Goal: Transaction & Acquisition: Book appointment/travel/reservation

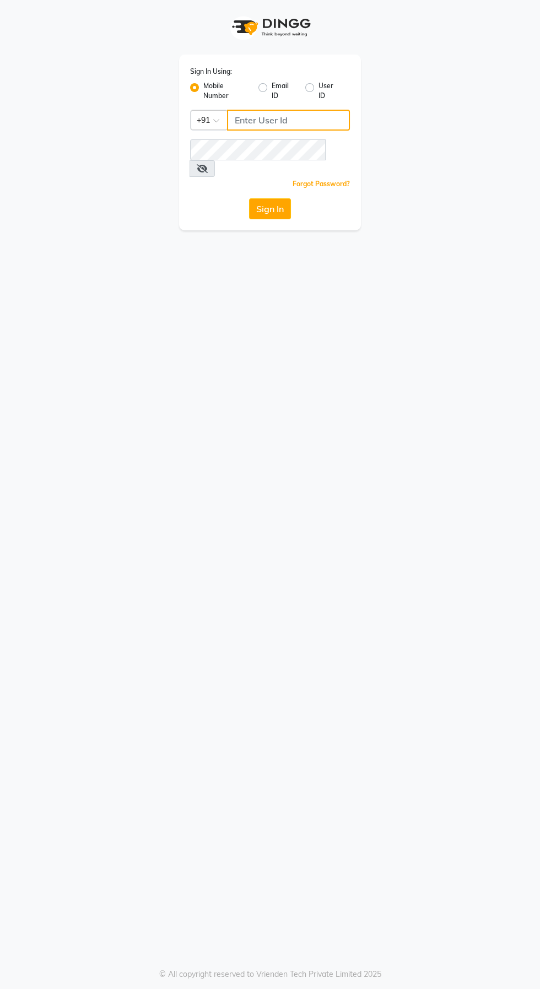
click at [293, 120] on input "Username" at bounding box center [288, 120] width 123 height 21
type input "9655301000"
click at [249, 198] on button "Sign In" at bounding box center [270, 208] width 42 height 21
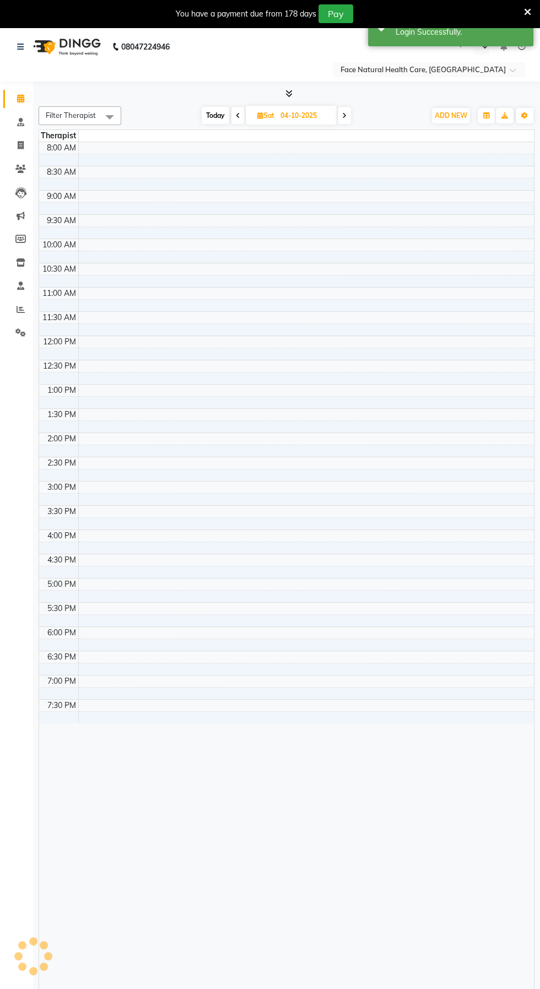
select select "en"
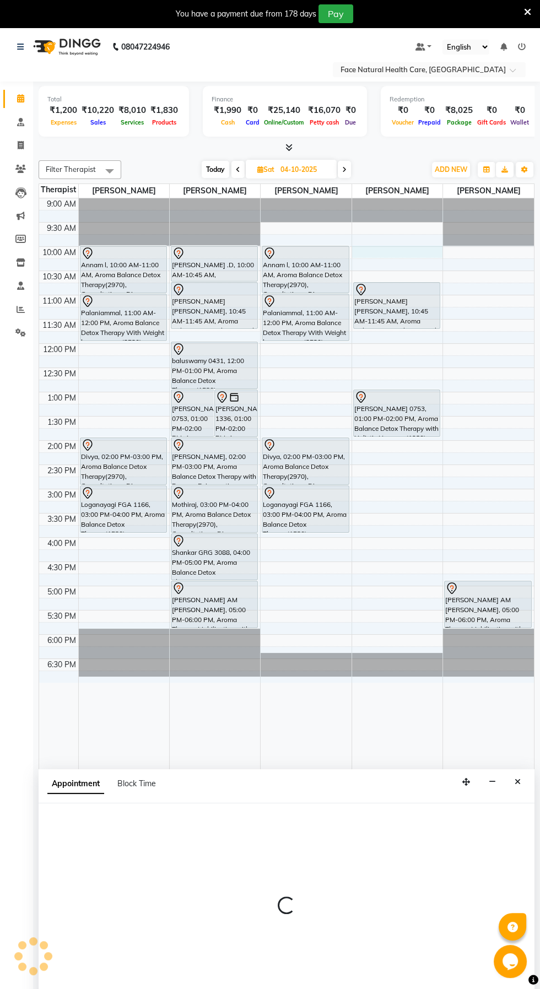
select select "38864"
select select "tentative"
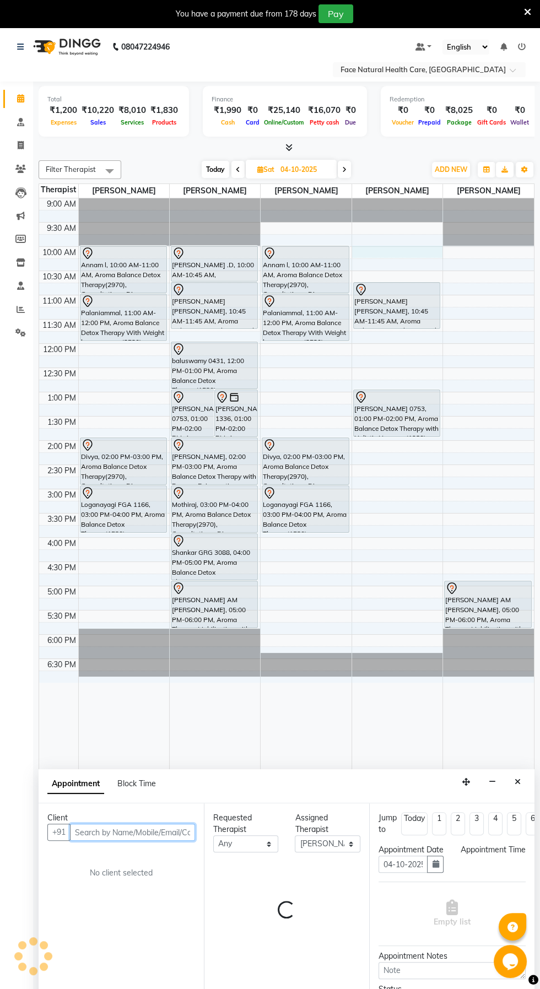
select select "600"
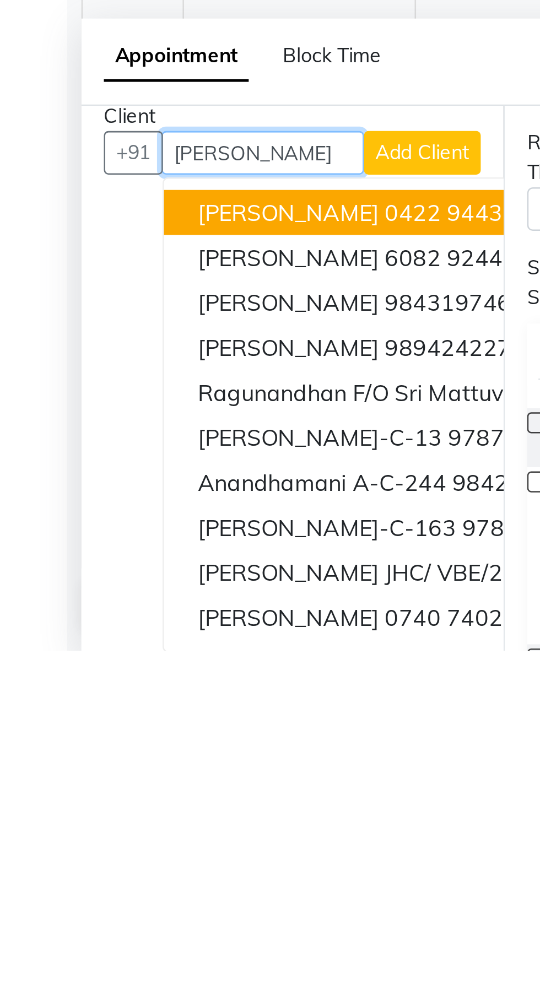
scroll to position [28, 0]
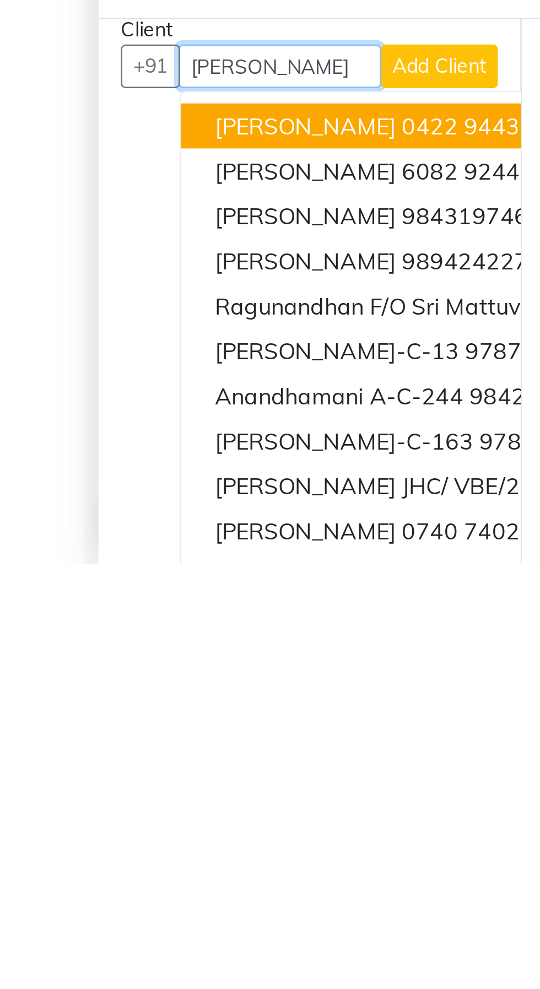
click at [144, 816] on span "[PERSON_NAME] 0422" at bounding box center [131, 817] width 95 height 11
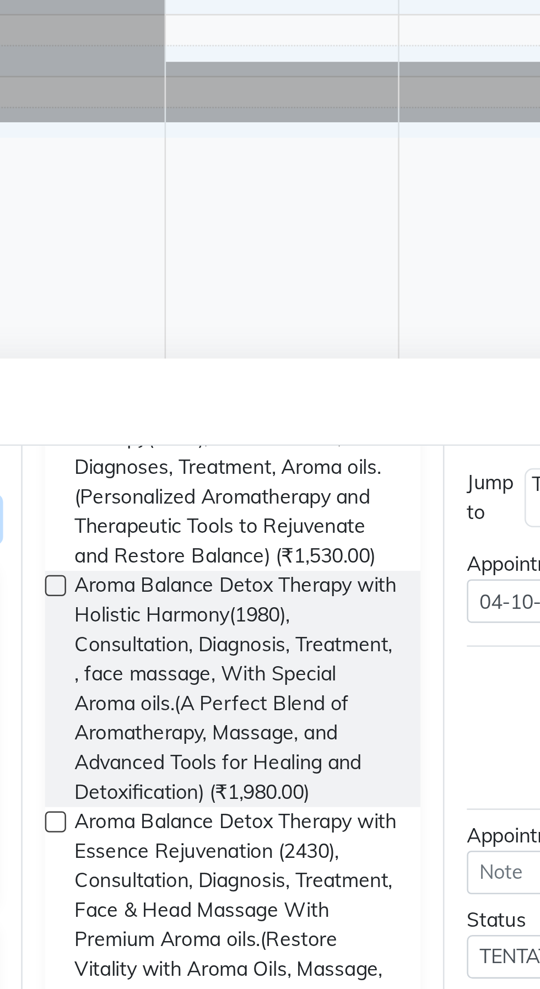
scroll to position [163, 0]
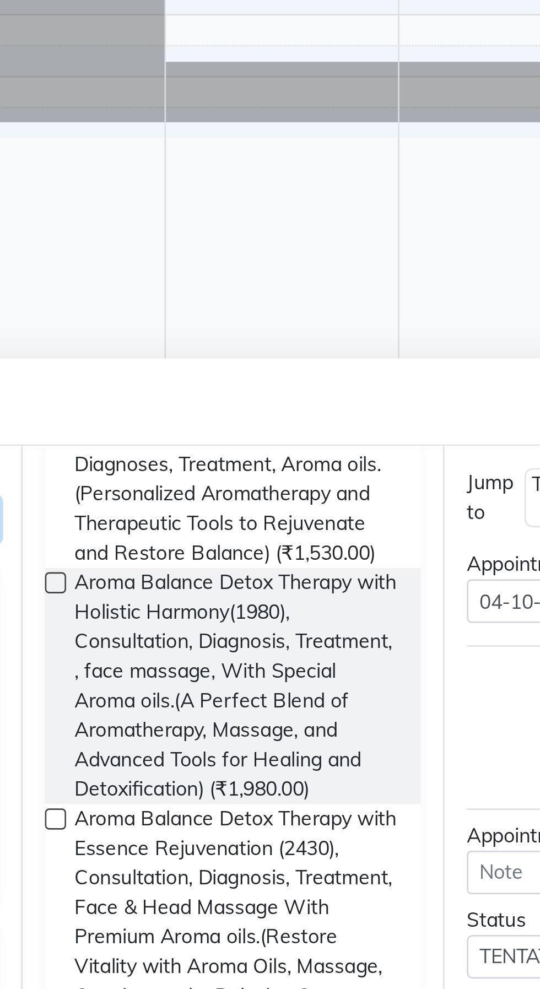
type input "9443360402"
click at [297, 869] on span "Aroma Balance Detox Therapy with Holistic Harmony(1980), Consultation, Diagnosi…" at bounding box center [288, 870] width 127 height 93
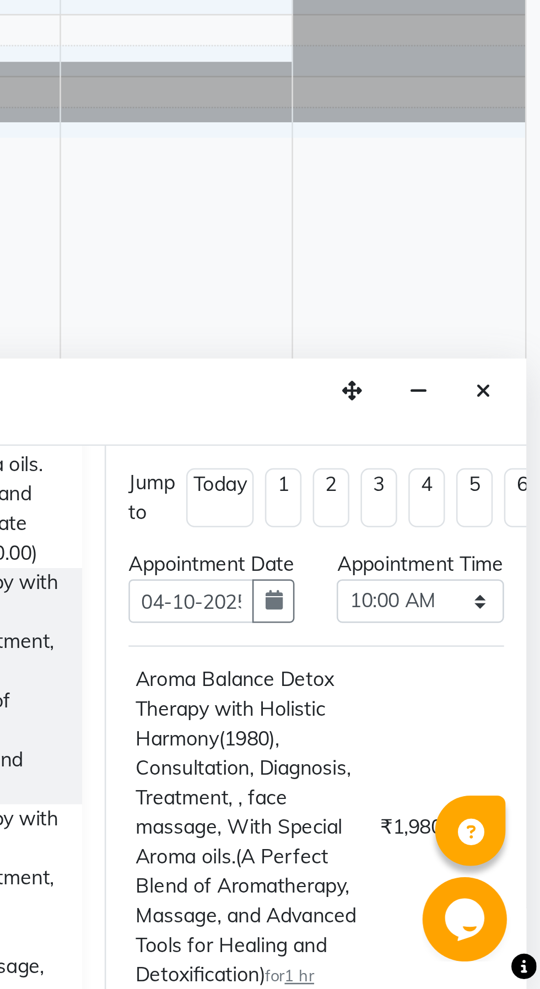
checkbox input "false"
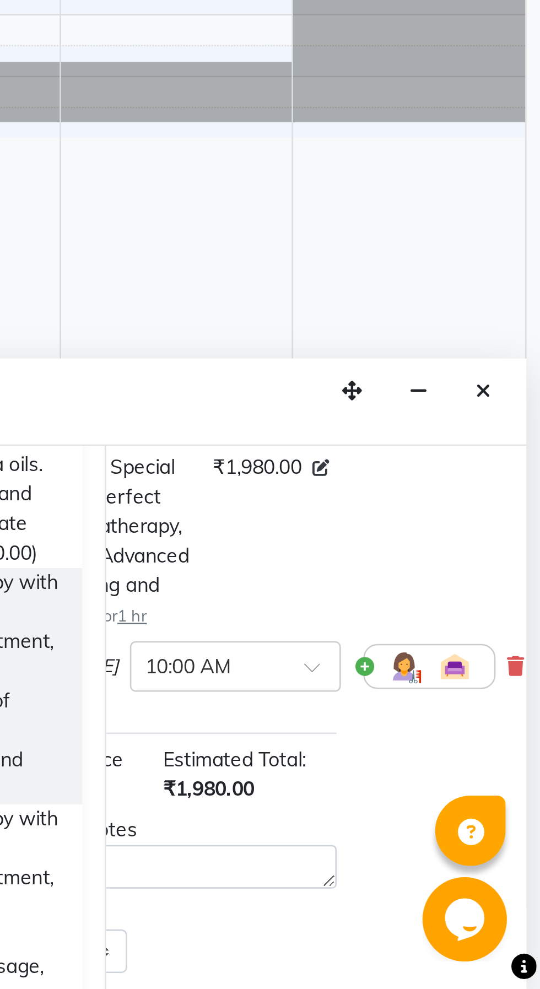
scroll to position [141, 69]
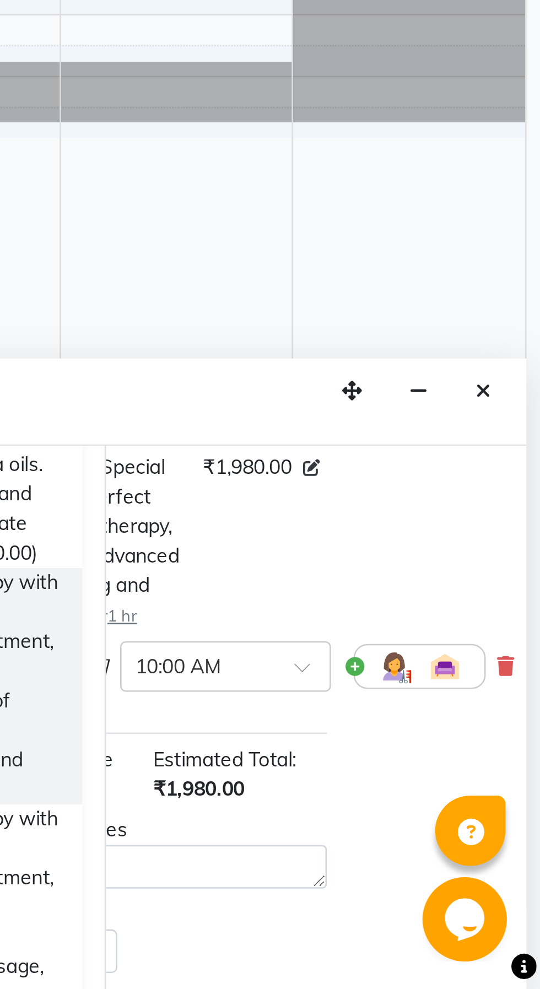
click at [476, 869] on img at bounding box center [482, 862] width 13 height 13
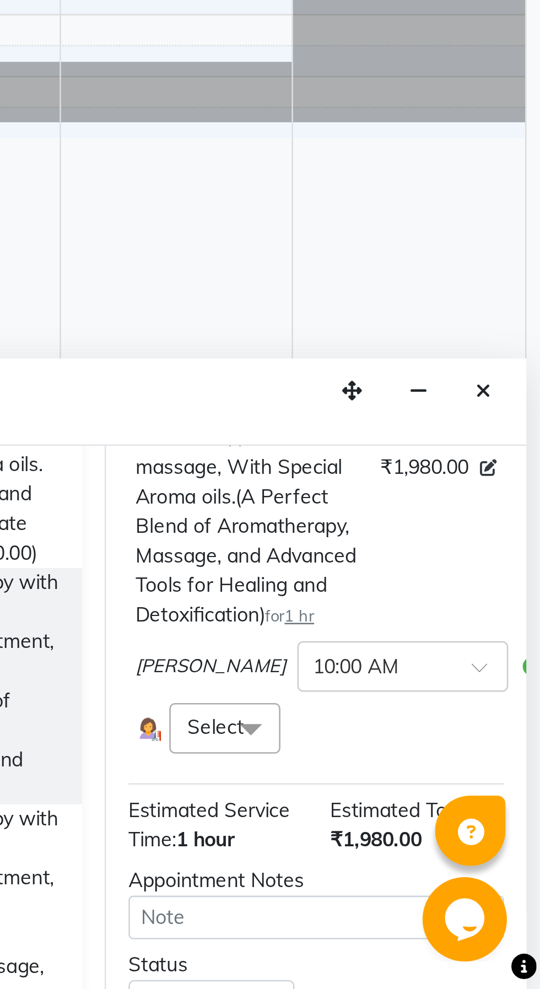
click at [433, 892] on span at bounding box center [427, 887] width 22 height 21
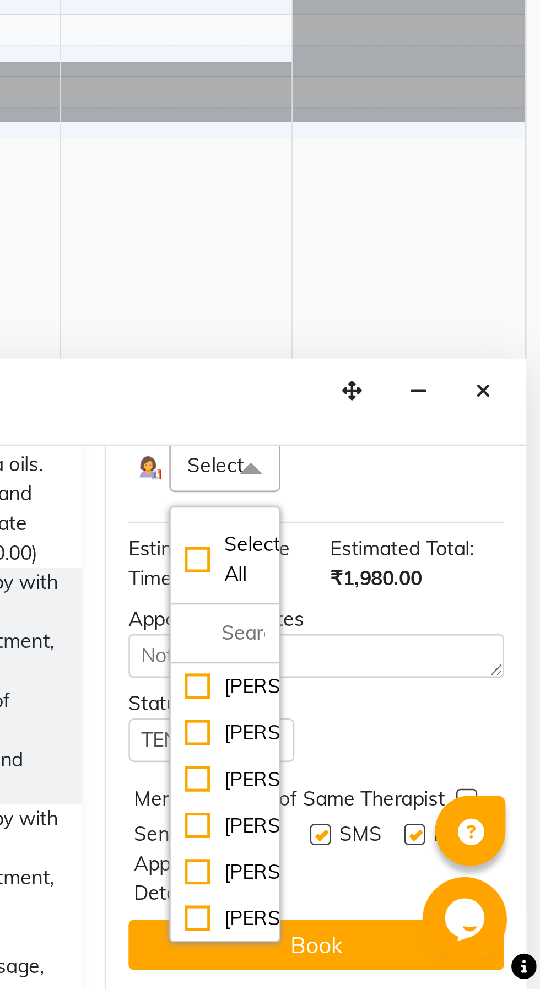
scroll to position [35, 0]
click at [459, 972] on button "Book" at bounding box center [452, 972] width 147 height 20
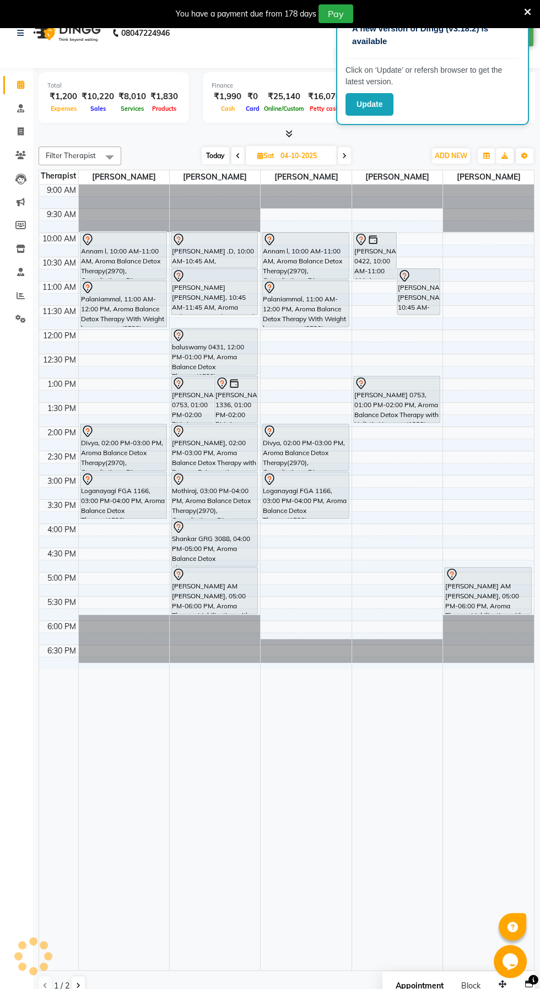
scroll to position [0, 0]
